Goal: Task Accomplishment & Management: Use online tool/utility

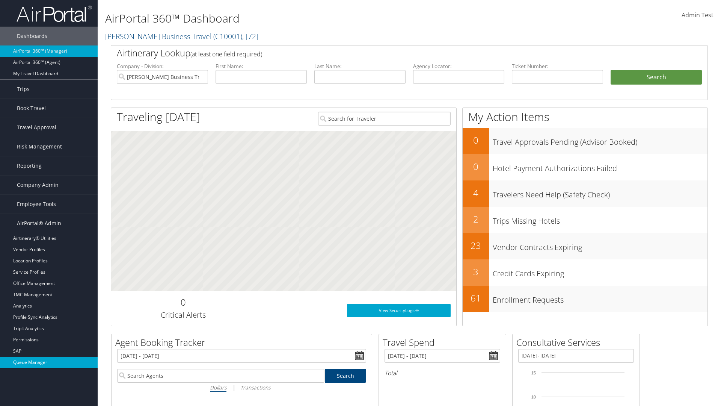
click at [49, 362] on link "Queue Manager" at bounding box center [49, 361] width 98 height 11
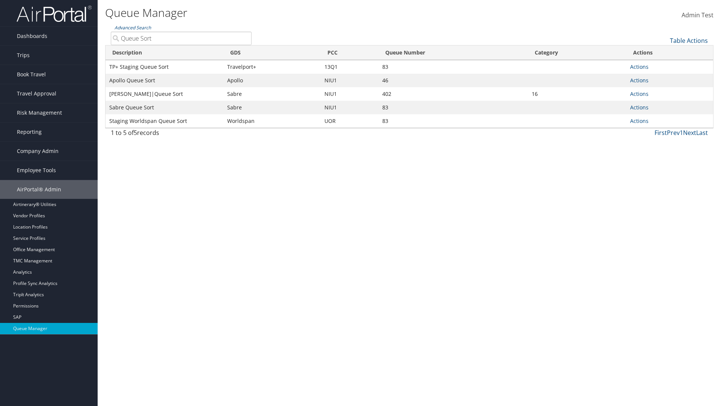
type input "Queue Sort"
click at [639, 121] on link "Actions" at bounding box center [639, 120] width 18 height 7
click at [0, 0] on link "Edit Queue" at bounding box center [0, 0] width 0 height 0
select select "9"
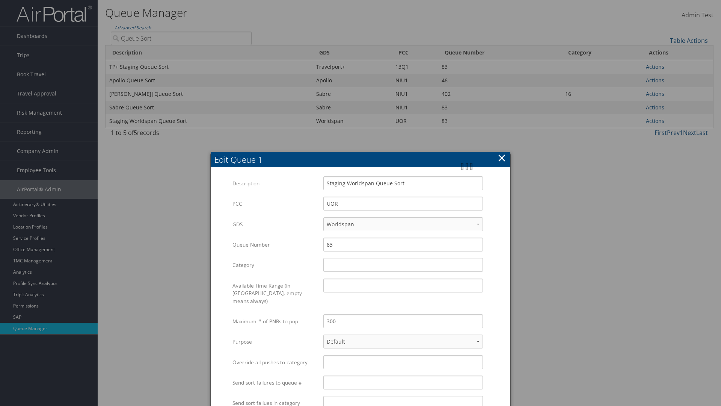
scroll to position [158, 0]
